Goal: Use online tool/utility: Utilize a website feature to perform a specific function

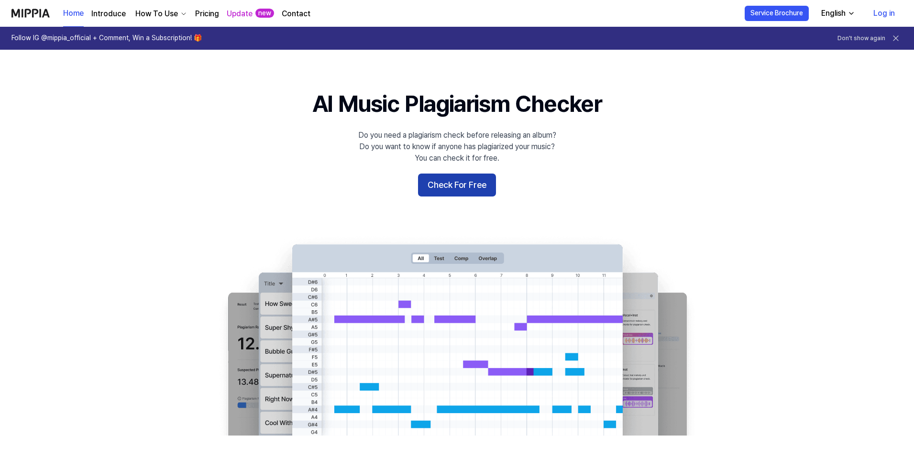
click at [446, 179] on button "Check For Free" at bounding box center [457, 185] width 78 height 23
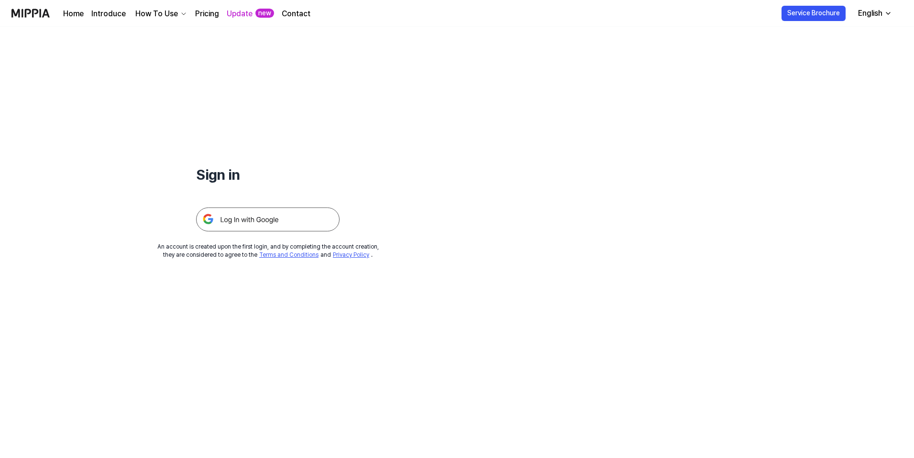
click at [224, 230] on img at bounding box center [267, 220] width 143 height 24
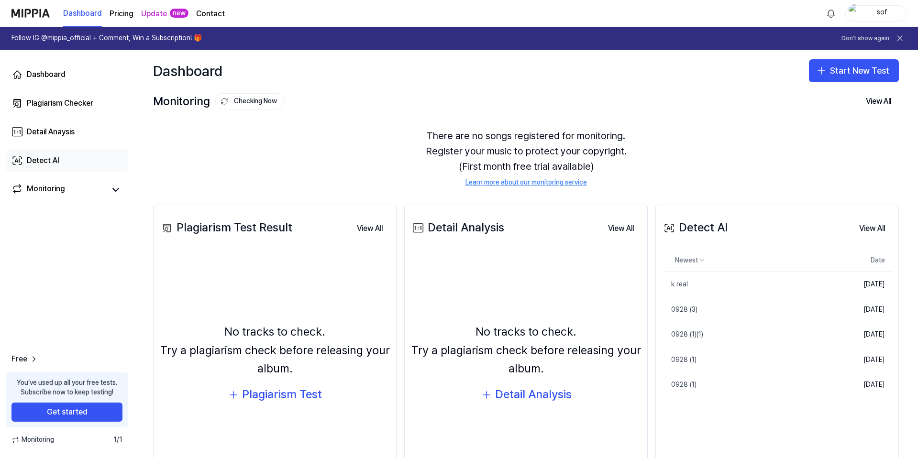
click at [64, 162] on link "Detect AI" at bounding box center [67, 160] width 122 height 23
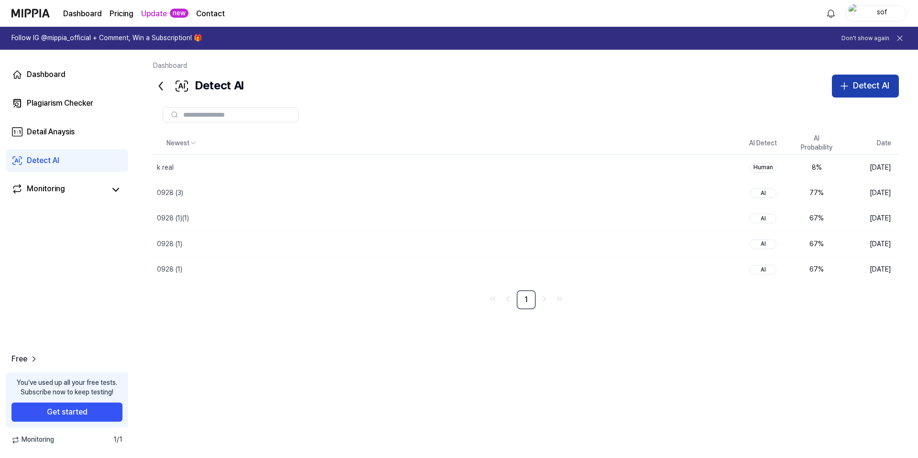
click at [857, 80] on div "Detect AI" at bounding box center [871, 86] width 36 height 14
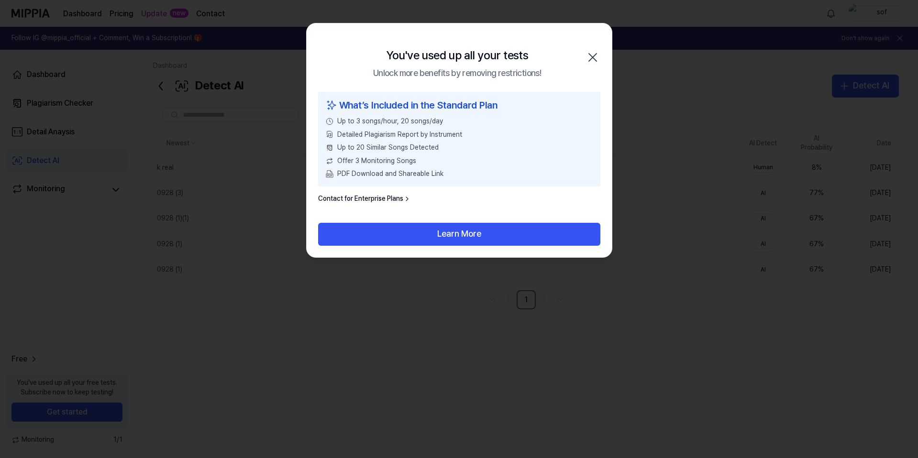
click at [597, 55] on icon "button" at bounding box center [592, 57] width 15 height 15
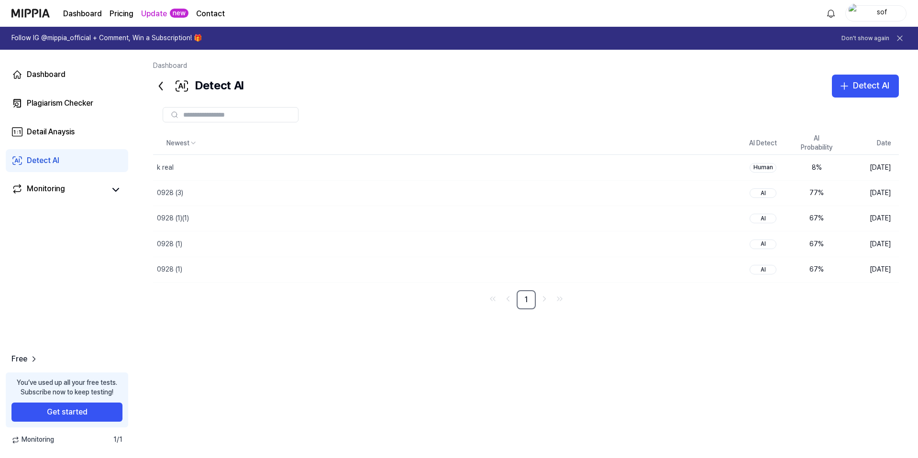
click at [861, 18] on div "sof" at bounding box center [875, 13] width 61 height 16
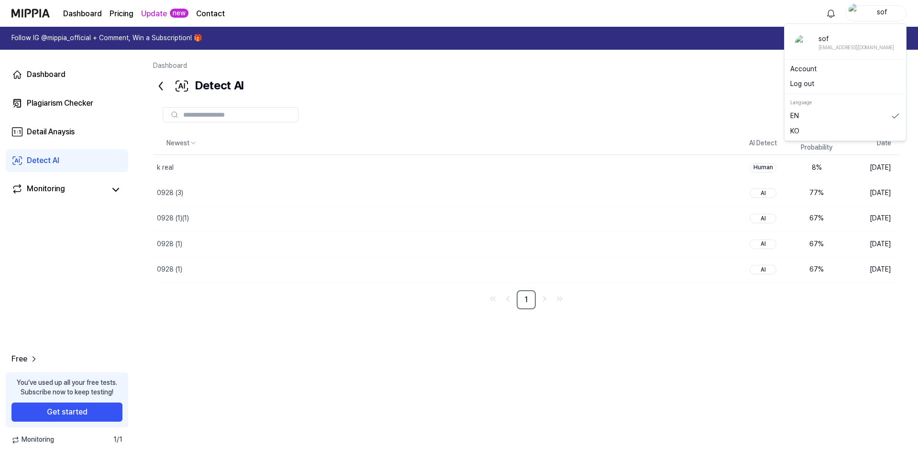
click at [819, 83] on button "Log out" at bounding box center [845, 84] width 110 height 10
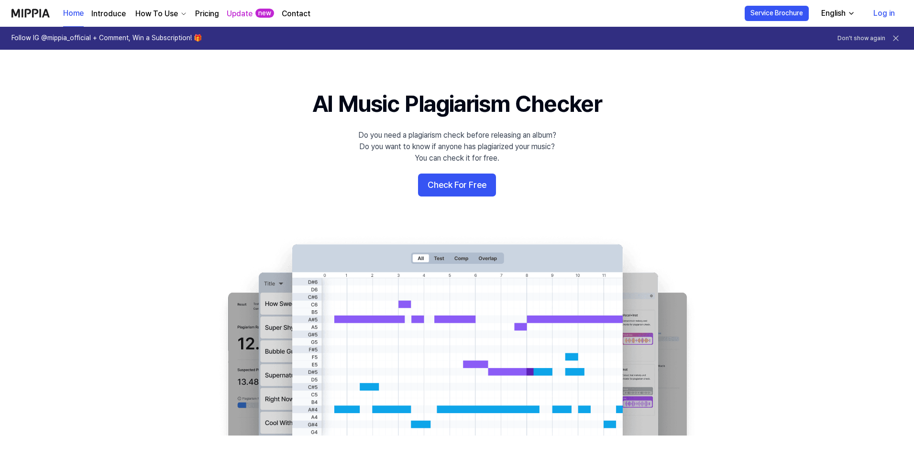
click at [873, 14] on link "Log in" at bounding box center [884, 13] width 37 height 27
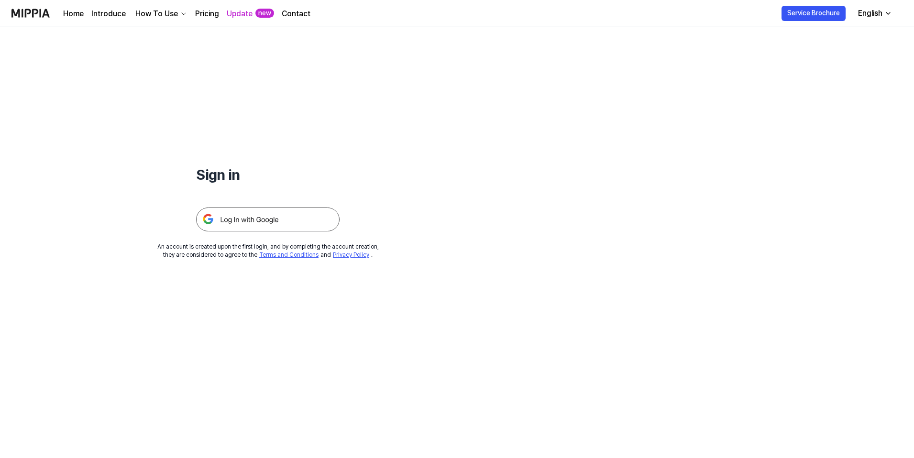
click at [306, 219] on img at bounding box center [267, 220] width 143 height 24
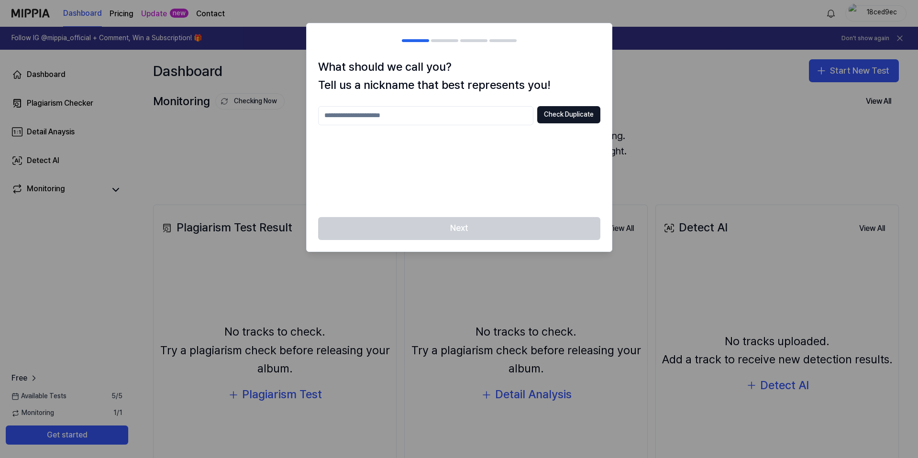
click at [411, 114] on input "text" at bounding box center [425, 115] width 215 height 19
type input "*"
type input "***"
click at [537, 115] on button "Check Duplicate" at bounding box center [568, 114] width 63 height 17
click at [564, 114] on button "Check Duplicate" at bounding box center [568, 114] width 63 height 17
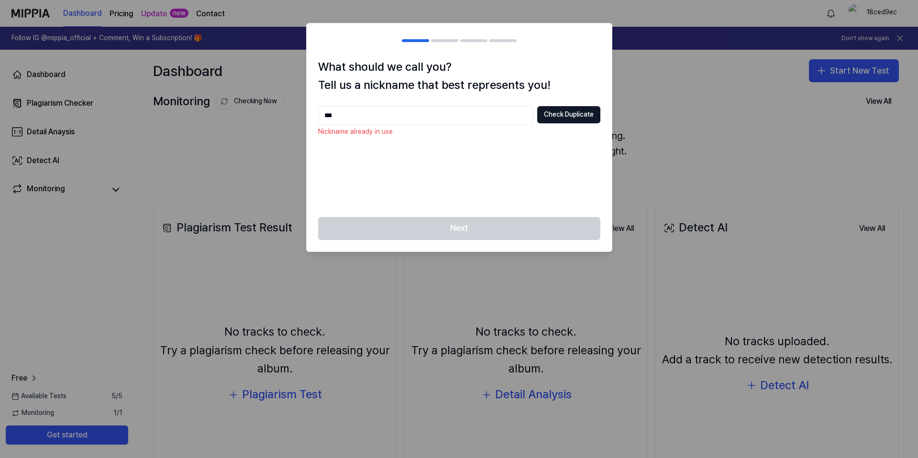
click at [485, 119] on input "***" at bounding box center [425, 115] width 215 height 19
type input "*****"
click at [566, 117] on button "Check Duplicate" at bounding box center [568, 114] width 63 height 17
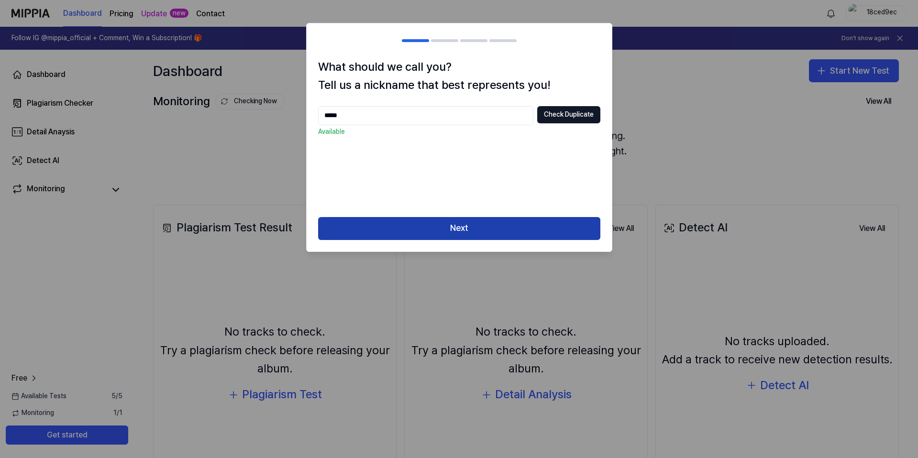
click at [522, 223] on button "Next" at bounding box center [459, 228] width 282 height 23
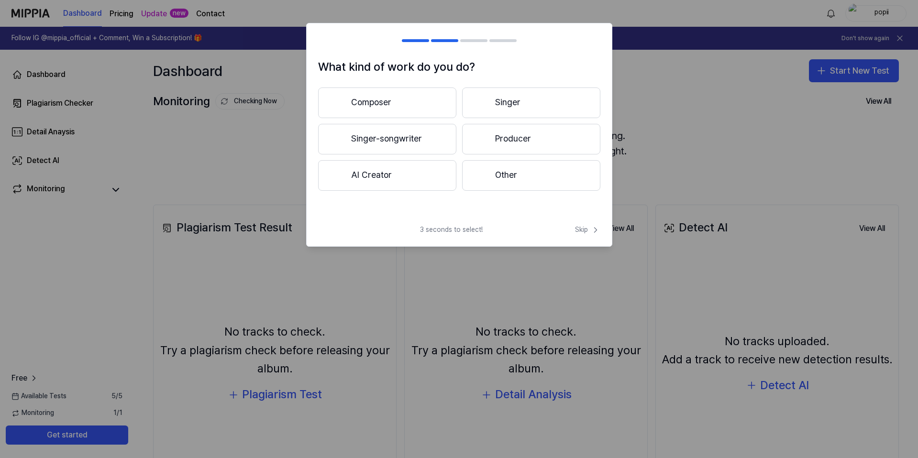
click at [516, 177] on button "Other" at bounding box center [531, 175] width 138 height 31
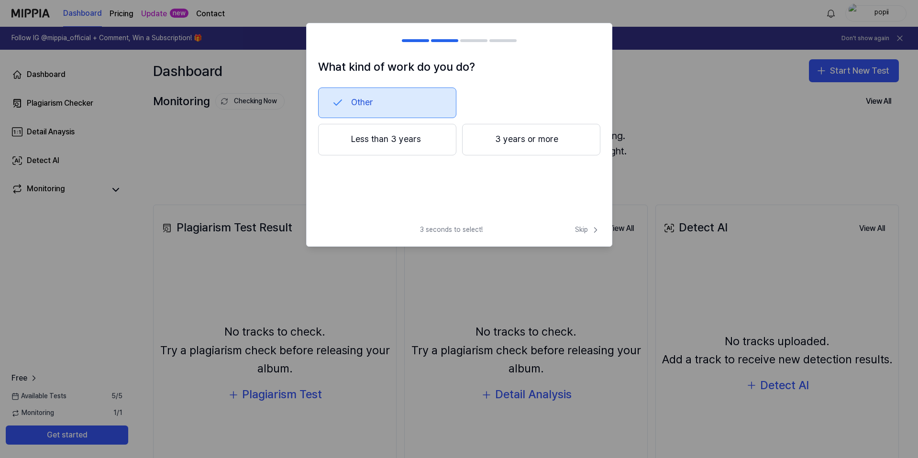
click at [499, 149] on button "3 years or more" at bounding box center [531, 140] width 138 height 32
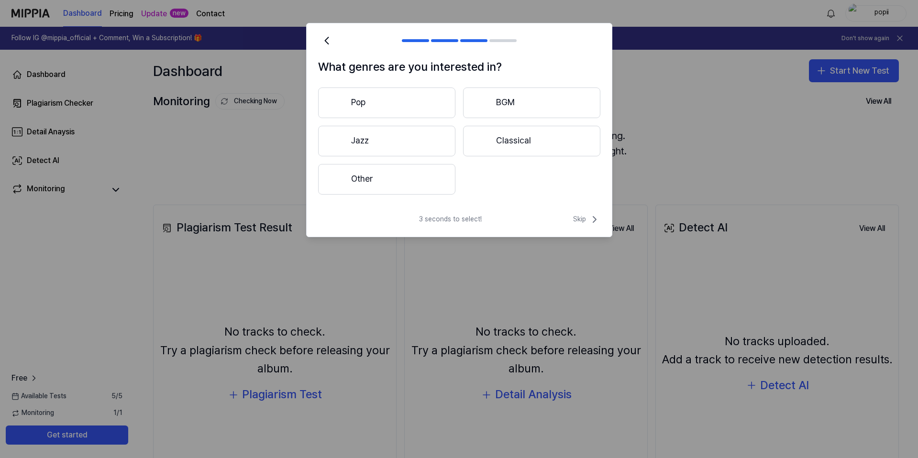
click at [454, 148] on button "Jazz" at bounding box center [386, 141] width 137 height 31
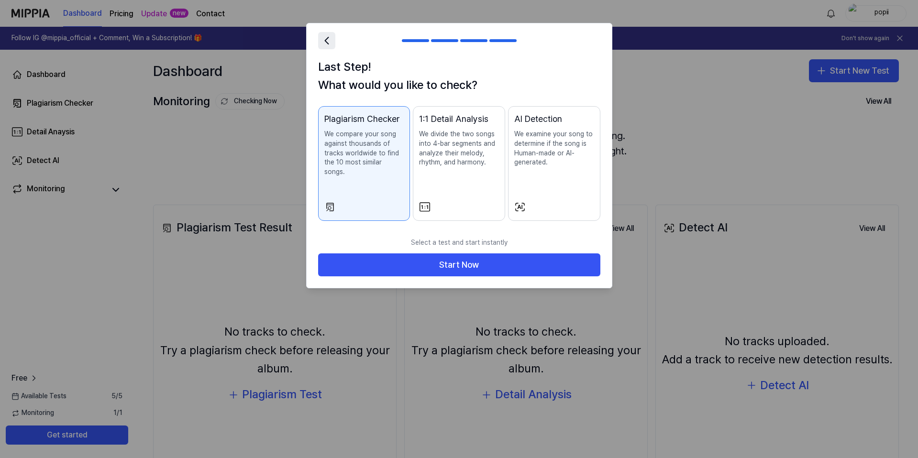
click at [330, 35] on icon at bounding box center [326, 40] width 13 height 13
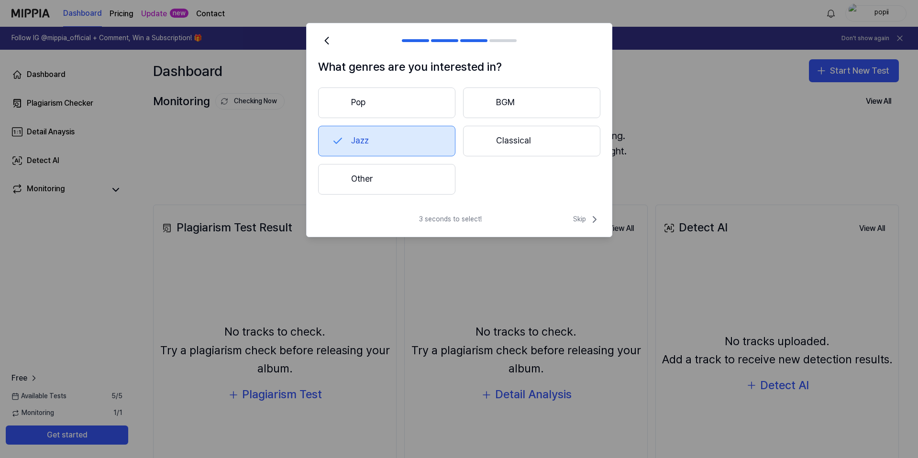
click at [368, 112] on button "Pop" at bounding box center [386, 103] width 137 height 31
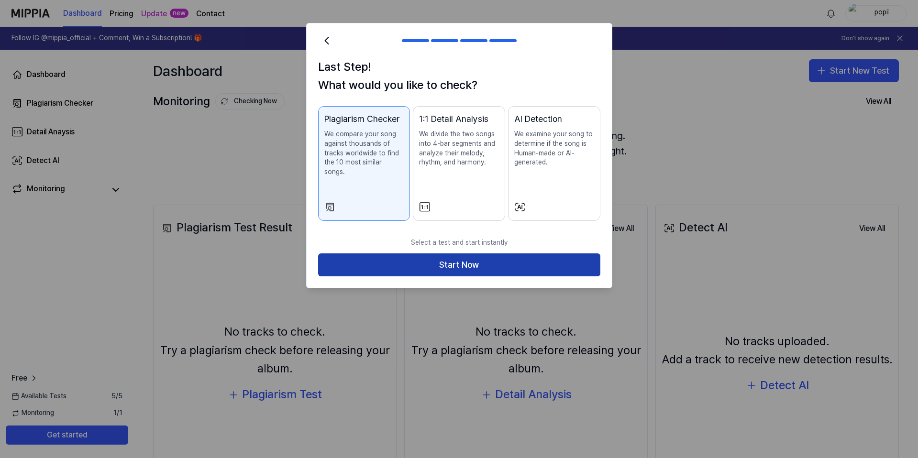
click at [390, 257] on button "Start Now" at bounding box center [459, 264] width 282 height 23
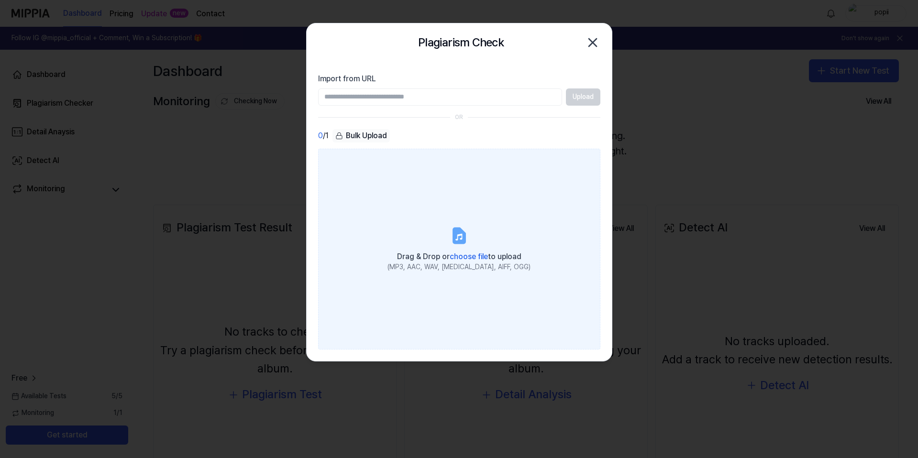
click at [431, 230] on label "Drag & Drop or choose file to upload (MP3, AAC, WAV, [MEDICAL_DATA], AIFF, OGG)" at bounding box center [459, 249] width 282 height 201
click at [0, 0] on input "Drag & Drop or choose file to upload (MP3, AAC, WAV, [MEDICAL_DATA], AIFF, OGG)" at bounding box center [0, 0] width 0 height 0
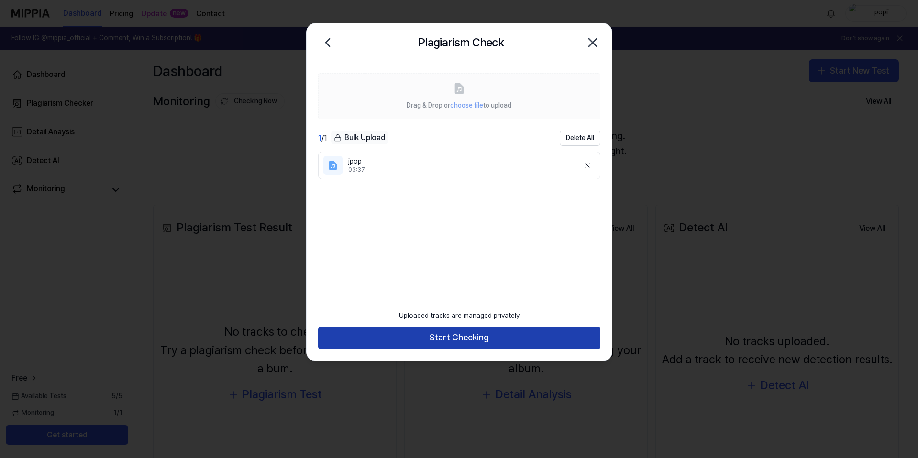
click at [465, 336] on button "Start Checking" at bounding box center [459, 338] width 282 height 23
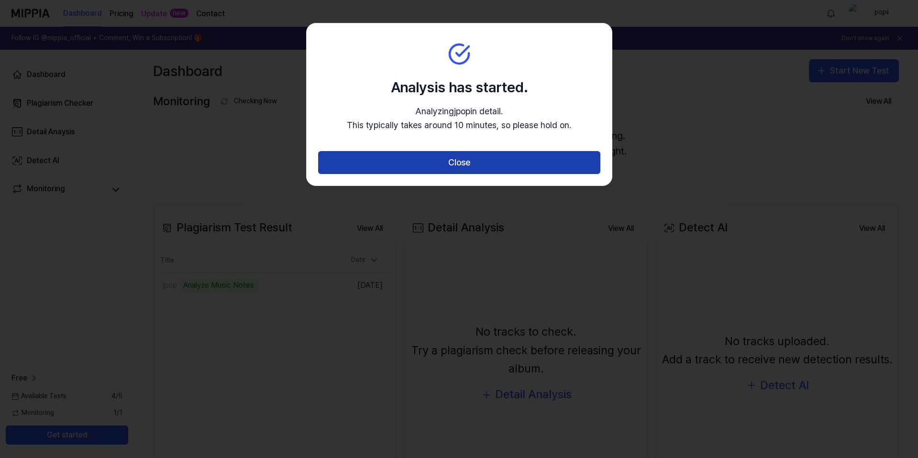
click at [367, 159] on button "Close" at bounding box center [459, 162] width 282 height 23
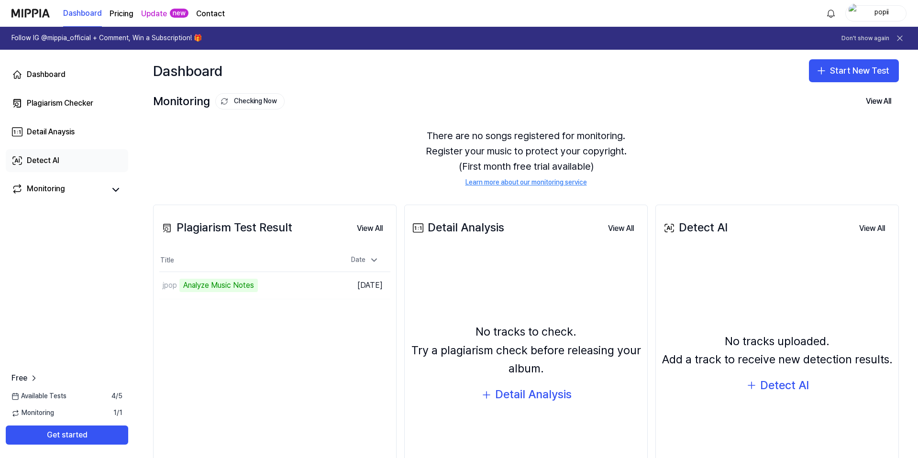
click at [47, 159] on div "Detect AI" at bounding box center [43, 160] width 33 height 11
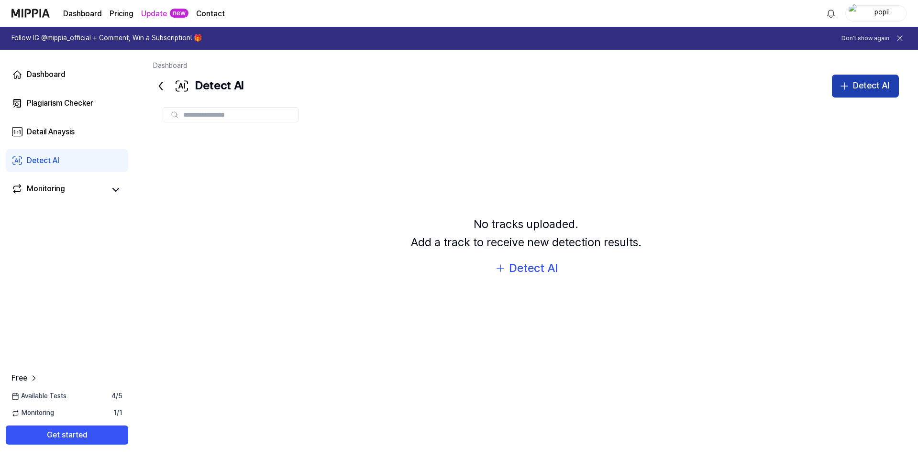
click at [843, 84] on icon "button" at bounding box center [843, 85] width 11 height 11
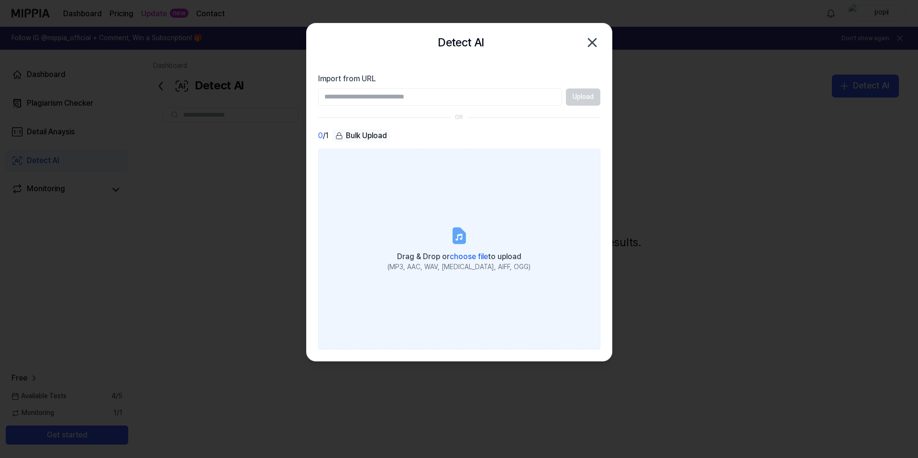
click at [479, 201] on label "Drag & Drop or choose file to upload (MP3, AAC, WAV, [MEDICAL_DATA], AIFF, OGG)" at bounding box center [459, 249] width 282 height 201
click at [0, 0] on input "Drag & Drop or choose file to upload (MP3, AAC, WAV, [MEDICAL_DATA], AIFF, OGG)" at bounding box center [0, 0] width 0 height 0
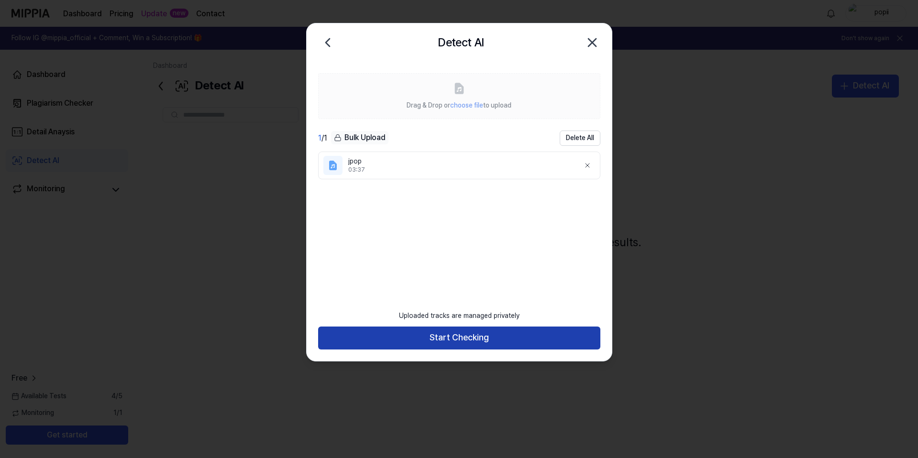
click at [429, 344] on button "Start Checking" at bounding box center [459, 338] width 282 height 23
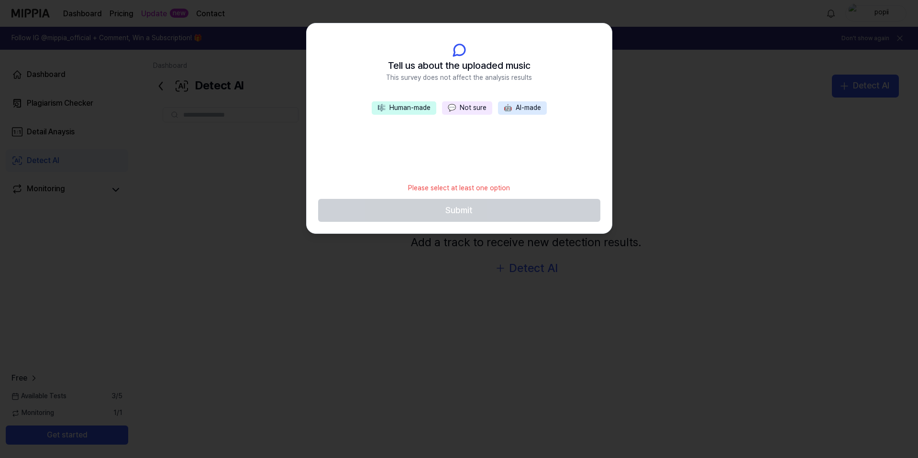
click at [486, 106] on button "💬 Not sure" at bounding box center [467, 107] width 50 height 13
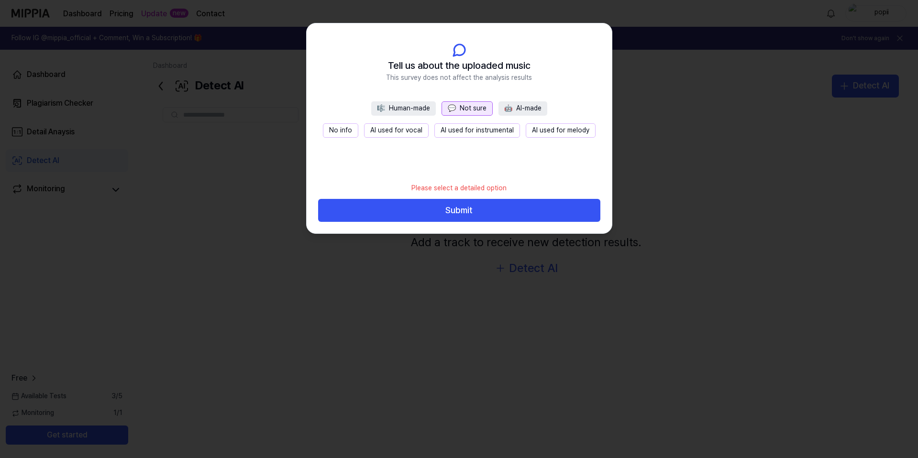
click at [351, 134] on button "No info" at bounding box center [340, 130] width 35 height 14
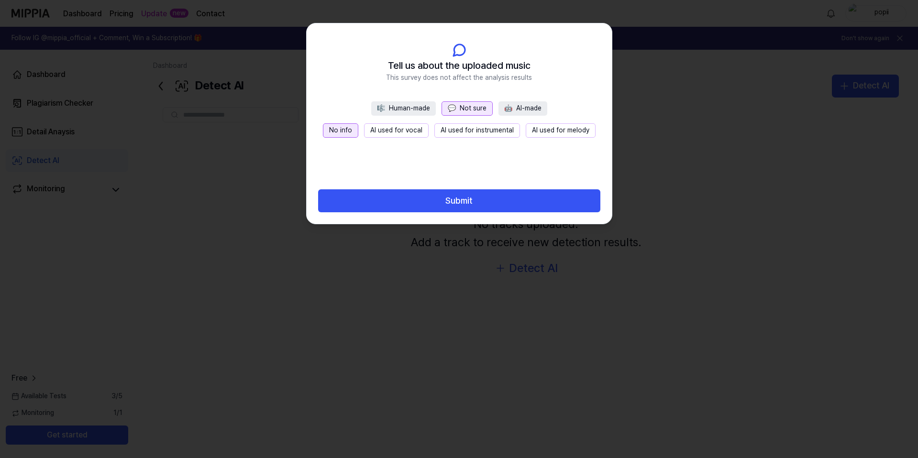
click at [397, 208] on button "Submit" at bounding box center [459, 200] width 282 height 23
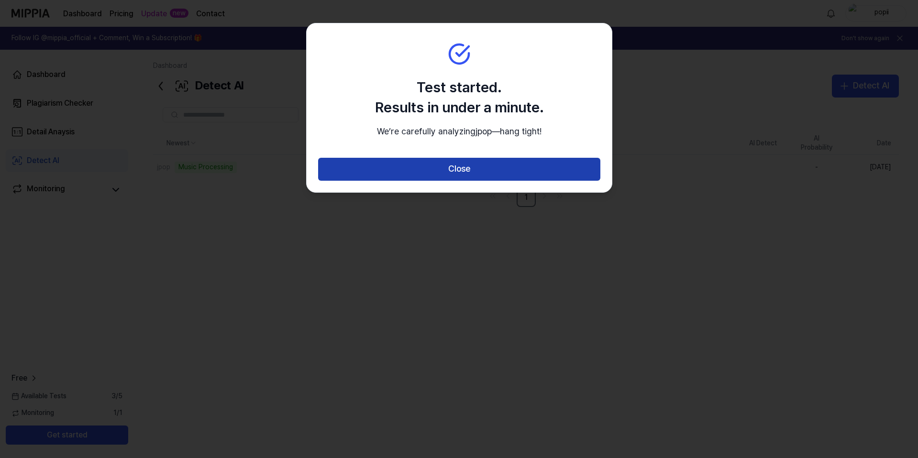
click at [403, 181] on button "Close" at bounding box center [459, 169] width 282 height 23
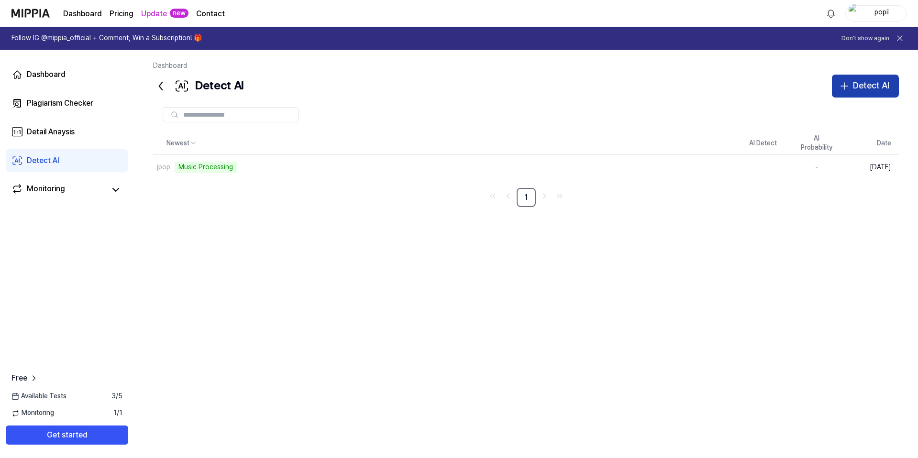
click at [887, 80] on div "Detect AI" at bounding box center [871, 86] width 36 height 14
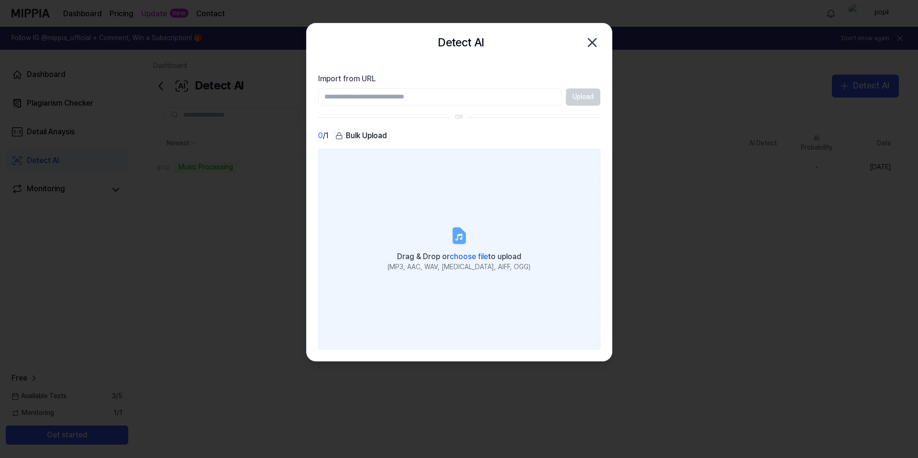
click at [427, 197] on label "Drag & Drop or choose file to upload (MP3, AAC, WAV, [MEDICAL_DATA], AIFF, OGG)" at bounding box center [459, 249] width 282 height 201
click at [0, 0] on input "Drag & Drop or choose file to upload (MP3, AAC, WAV, [MEDICAL_DATA], AIFF, OGG)" at bounding box center [0, 0] width 0 height 0
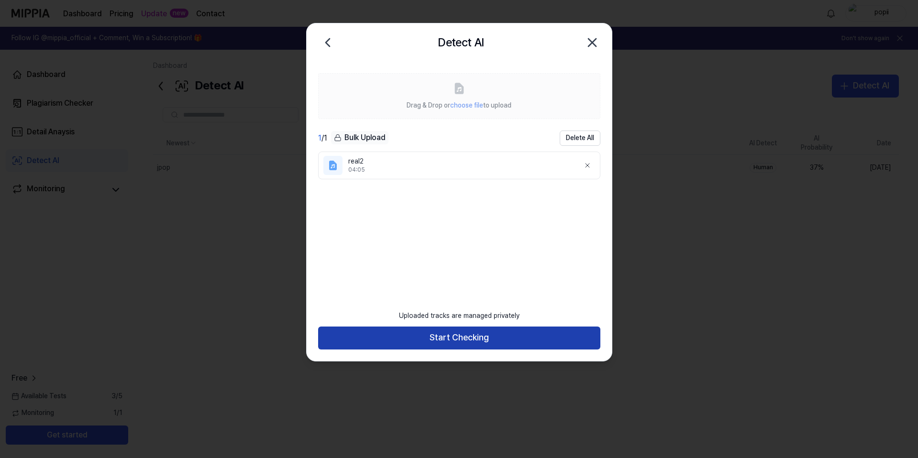
click at [463, 329] on button "Start Checking" at bounding box center [459, 338] width 282 height 23
click at [461, 338] on button "Start Checking" at bounding box center [459, 338] width 282 height 23
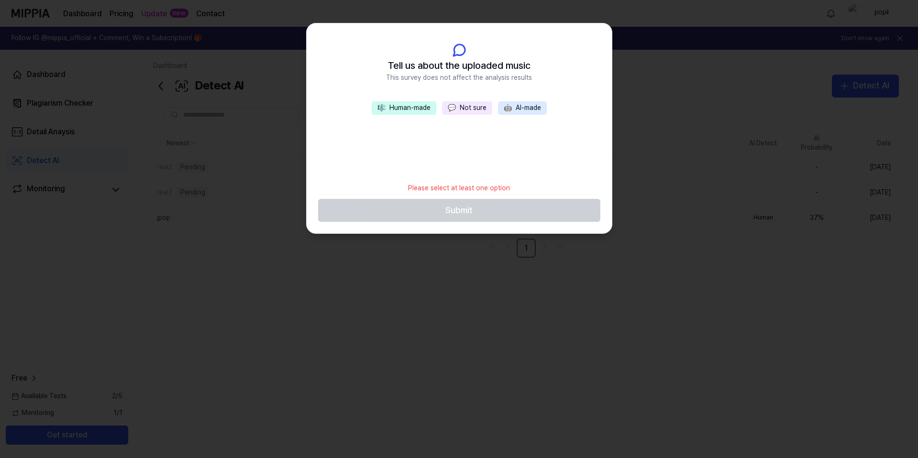
click at [716, 79] on div at bounding box center [459, 229] width 918 height 458
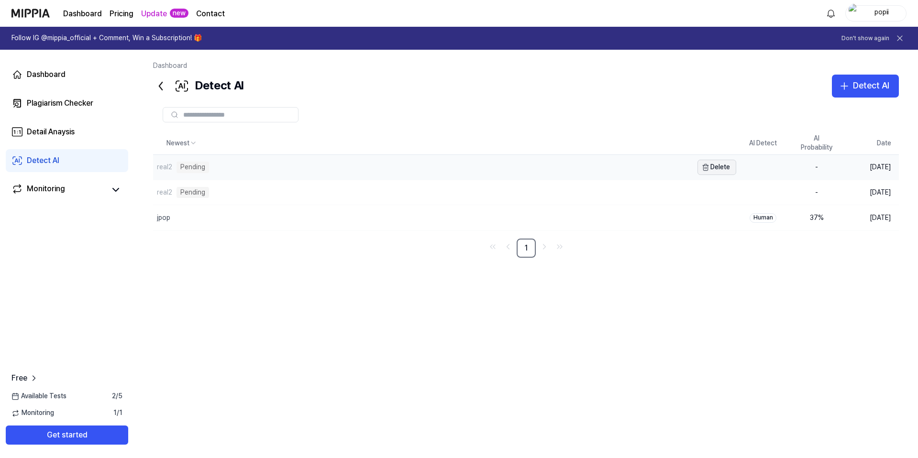
click at [729, 164] on button "Delete" at bounding box center [716, 167] width 39 height 15
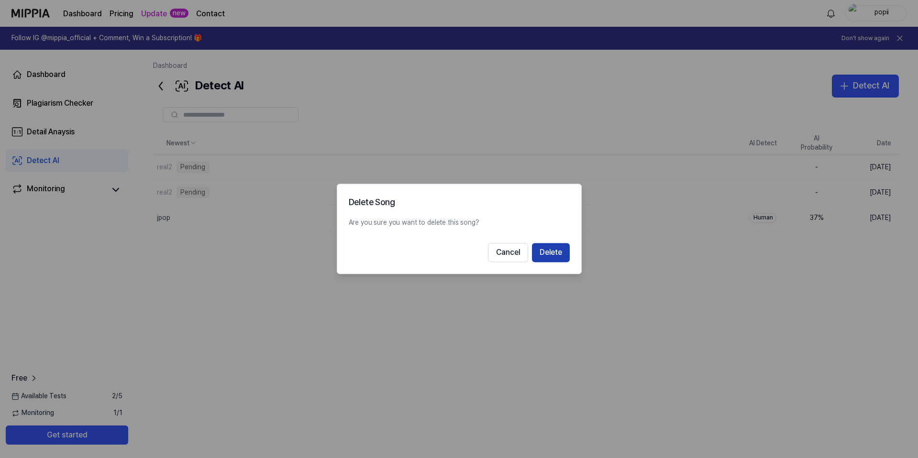
click at [550, 254] on button "Delete" at bounding box center [551, 252] width 38 height 19
